Goal: Information Seeking & Learning: Check status

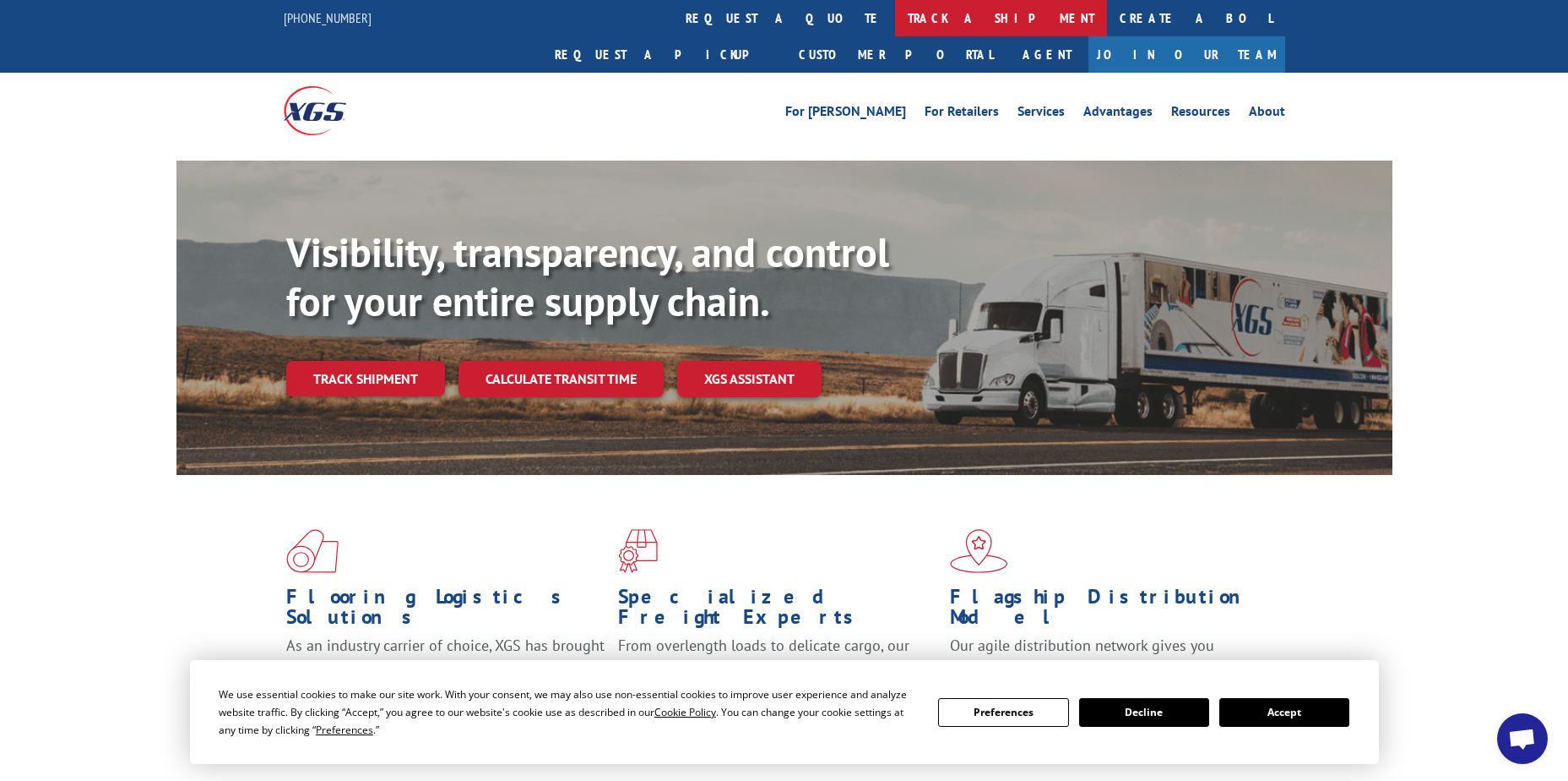
click at [895, 13] on link "track a shipment" at bounding box center [1001, 18] width 212 height 37
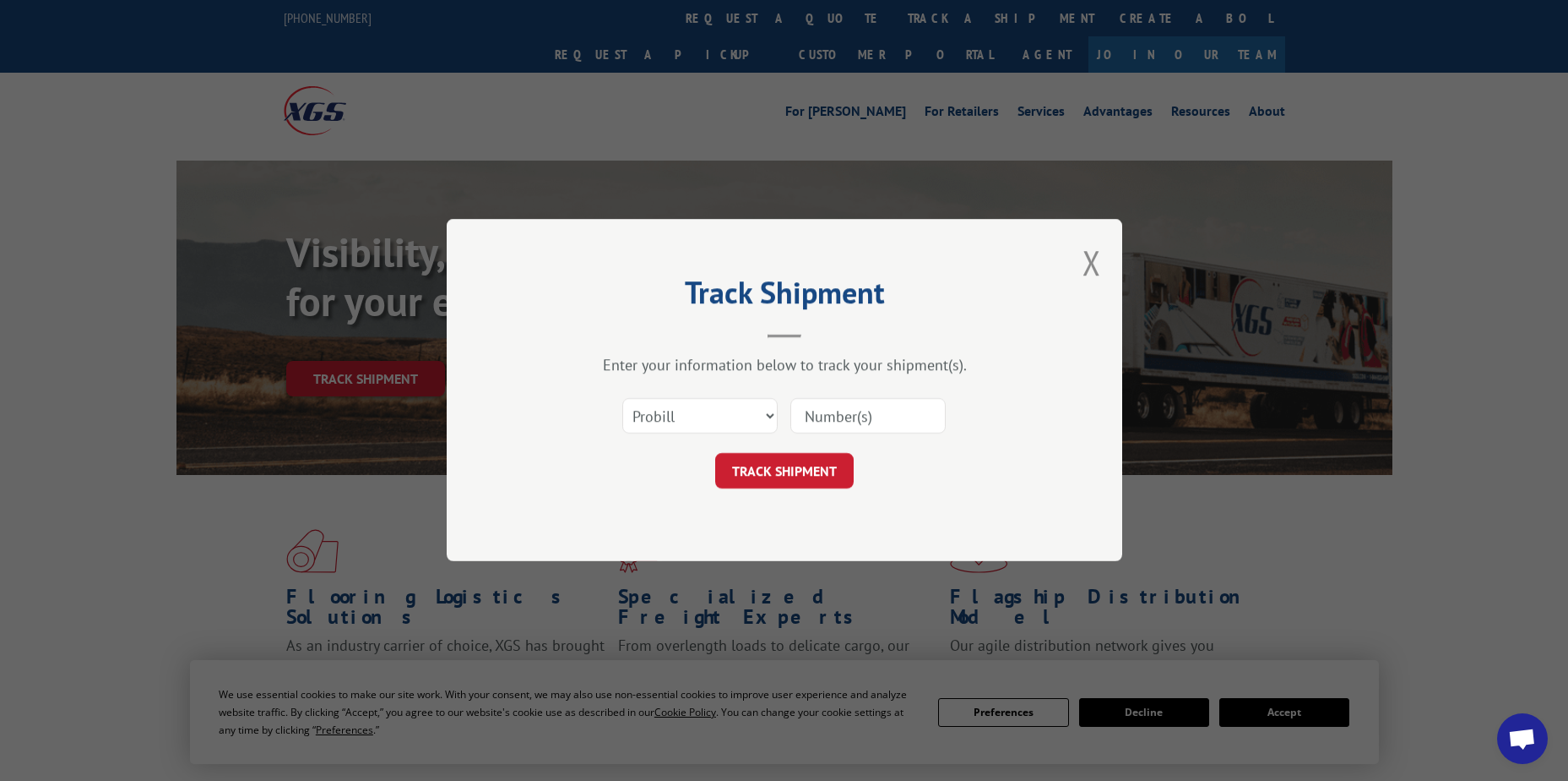
click at [857, 414] on input at bounding box center [867, 417] width 155 height 36
paste input "17496553"
type input "17496553"
click at [784, 471] on button "TRACK SHIPMENT" at bounding box center [784, 471] width 139 height 36
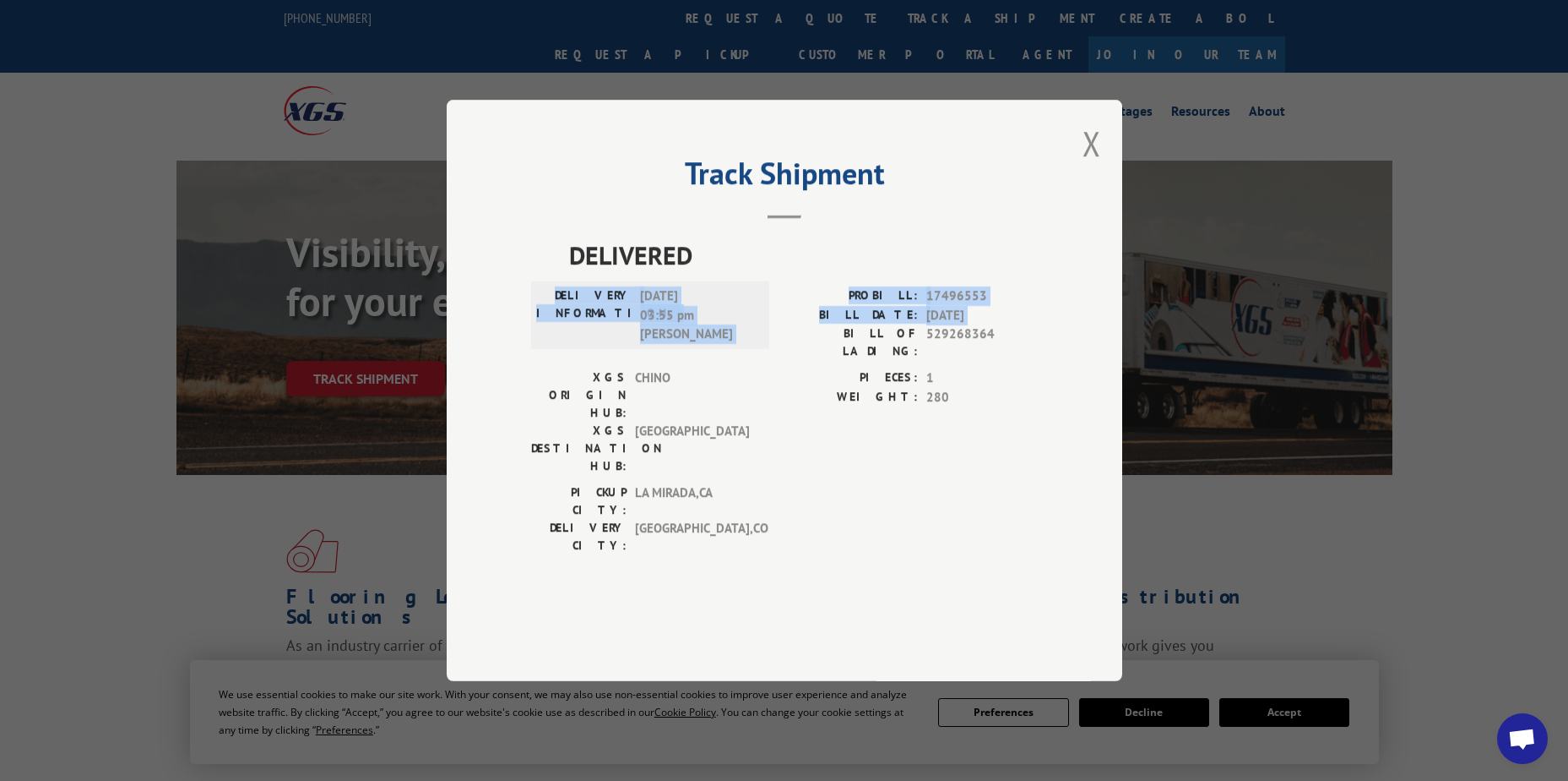
drag, startPoint x: 566, startPoint y: 329, endPoint x: 782, endPoint y: 381, distance: 222.2
click at [782, 381] on div "DELIVERED DELIVERY INFORMATION: [DATE] 03:55 pm [PERSON_NAME]: 17496553 BILL DA…" at bounding box center [784, 398] width 507 height 327
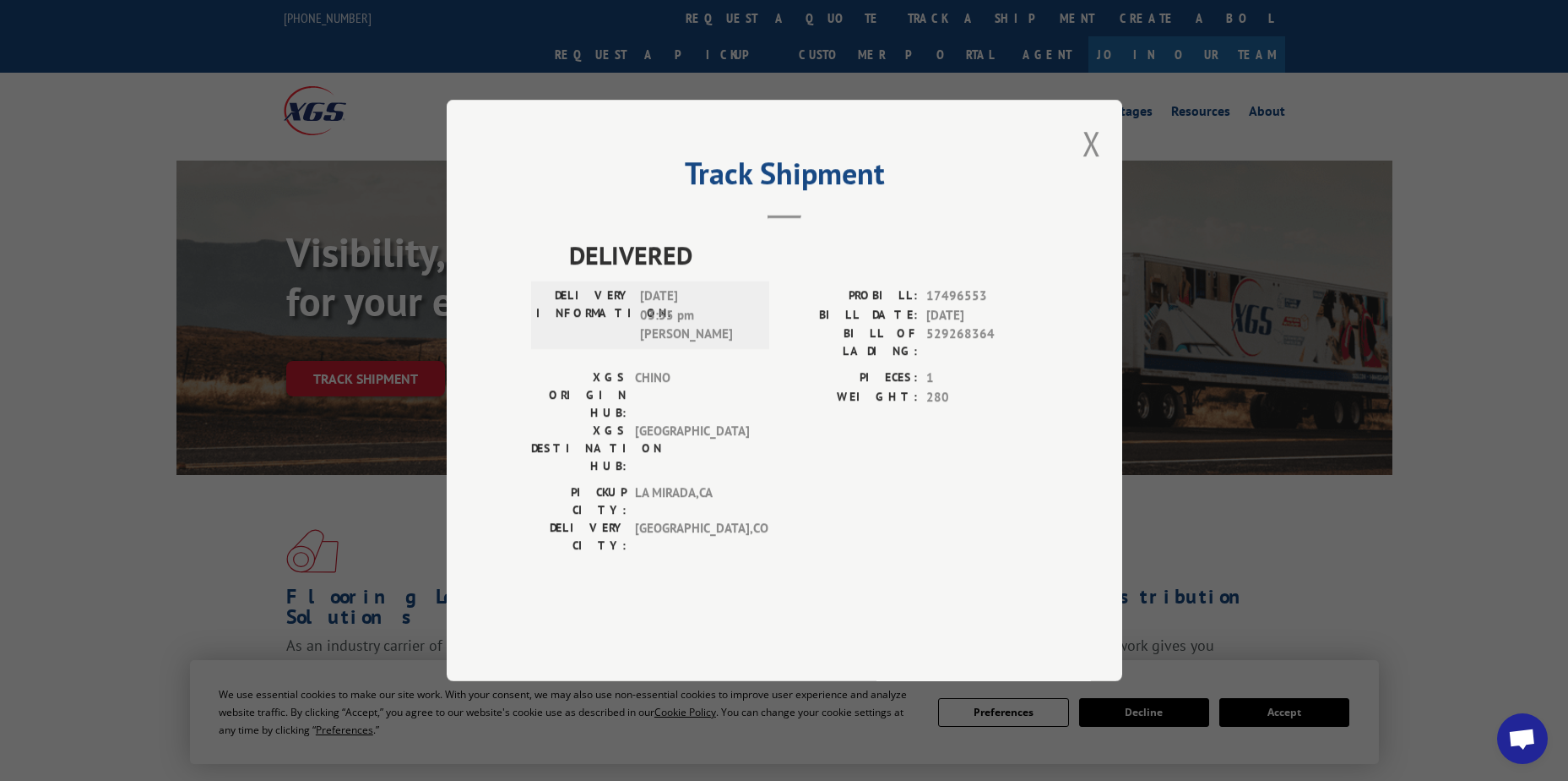
drag, startPoint x: 464, startPoint y: 319, endPoint x: 520, endPoint y: 321, distance: 56.0
click at [465, 319] on div "Track Shipment DELIVERED DELIVERY INFORMATION: [DATE] 03:55 pm [PERSON_NAME]: 1…" at bounding box center [784, 390] width 676 height 581
